Goal: Information Seeking & Learning: Learn about a topic

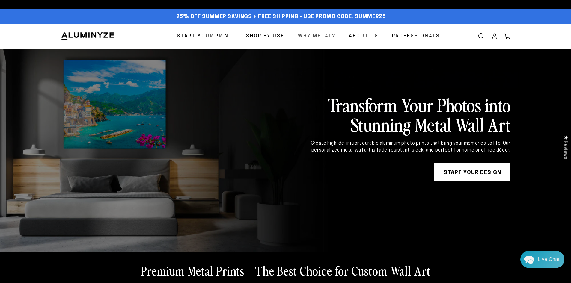
click at [318, 34] on span "Why Metal?" at bounding box center [316, 36] width 37 height 9
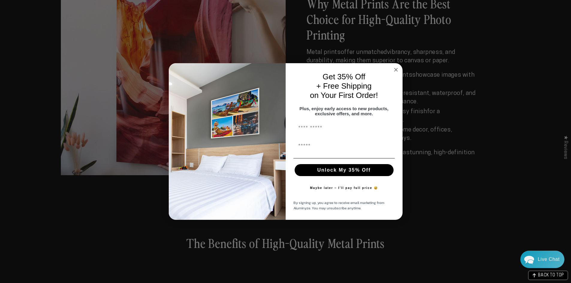
scroll to position [599, 0]
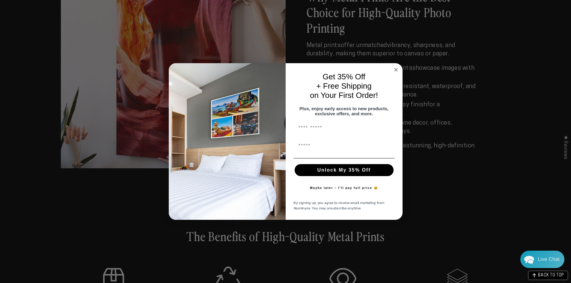
click at [397, 66] on circle "Close dialog" at bounding box center [395, 69] width 7 height 7
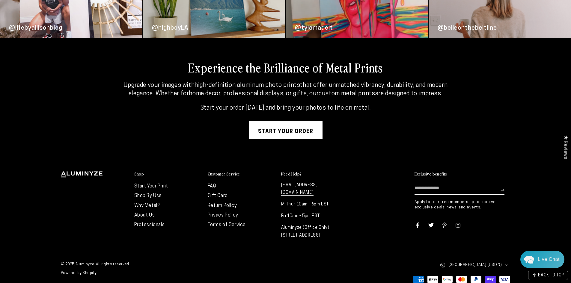
scroll to position [1600, 0]
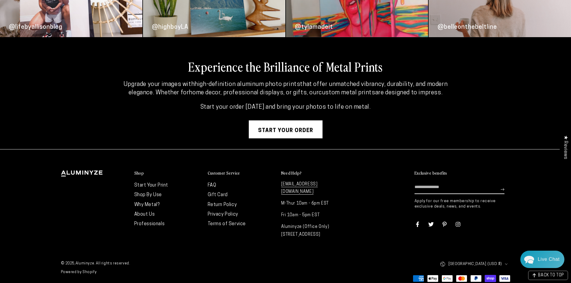
click at [152, 196] on link "Shop By Use" at bounding box center [148, 195] width 28 height 5
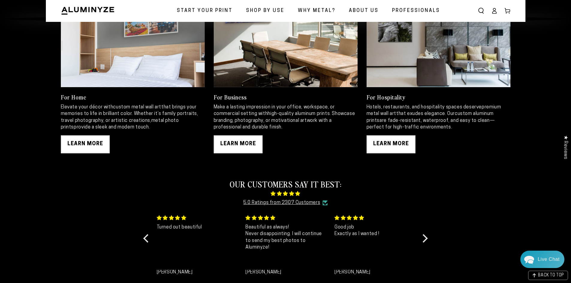
scroll to position [419, 0]
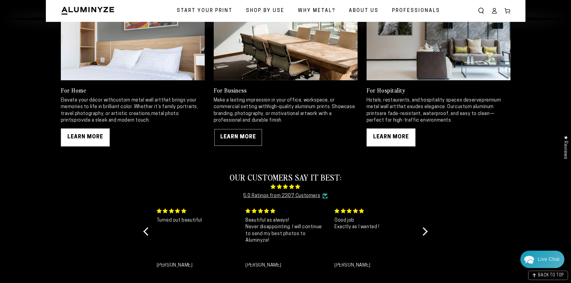
click at [250, 135] on link "LEARN MORE" at bounding box center [238, 138] width 49 height 18
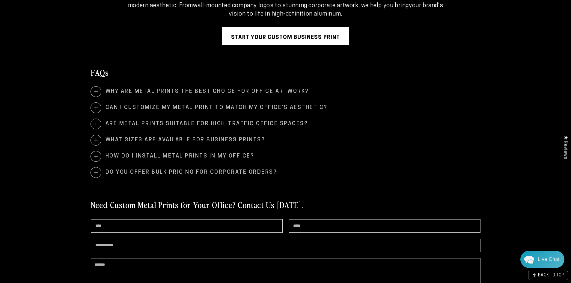
scroll to position [1198, 0]
